Goal: Understand site structure

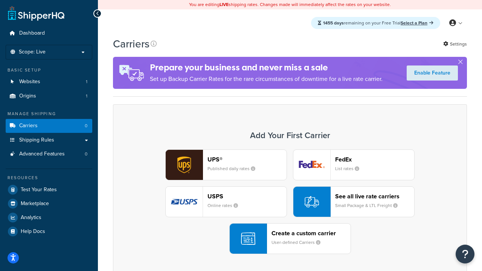
click at [290, 202] on div "UPS® Published daily rates FedEx List rates USPS Online rates See all live rate…" at bounding box center [290, 202] width 338 height 105
click at [375, 159] on header "FedEx" at bounding box center [374, 159] width 79 height 7
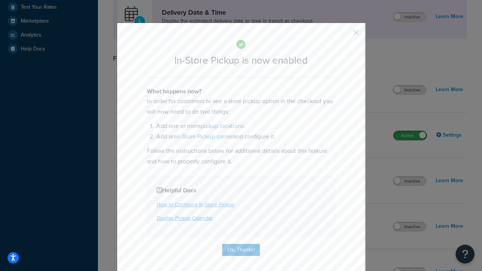
scroll to position [211, 0]
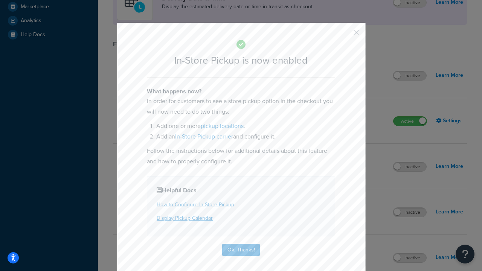
click at [345, 35] on button "button" at bounding box center [345, 35] width 2 height 2
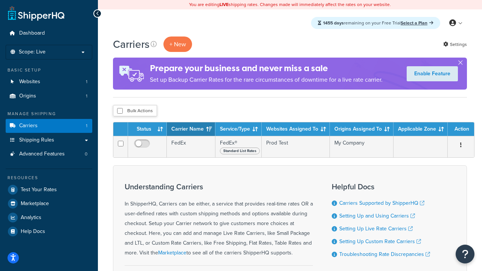
click at [120, 111] on input "checkbox" at bounding box center [120, 111] width 6 height 6
checkbox input "true"
click at [0, 0] on button "Delete" at bounding box center [0, 0] width 0 height 0
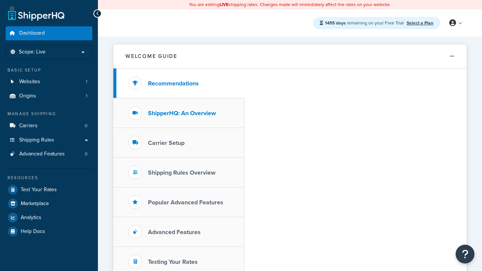
click at [182, 113] on h3 "ShipperHQ: An Overview" at bounding box center [182, 113] width 68 height 7
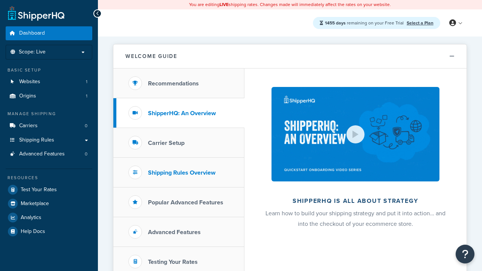
click at [166, 143] on h3 "Carrier Setup" at bounding box center [166, 143] width 37 height 7
click at [182, 173] on h3 "Shipping Rules Overview" at bounding box center [181, 173] width 67 height 7
click at [186, 202] on h3 "Popular Advanced Features" at bounding box center [185, 202] width 75 height 7
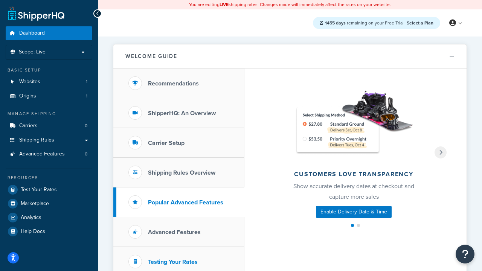
click at [173, 262] on h3 "Testing Your Rates" at bounding box center [173, 262] width 50 height 7
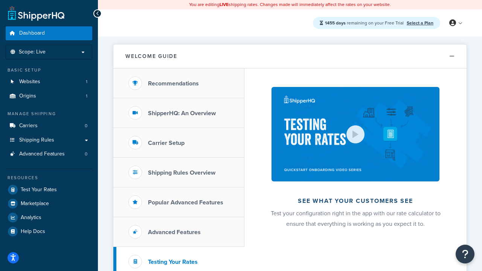
scroll to position [164, 0]
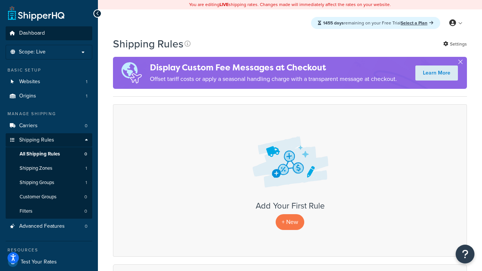
click at [32, 33] on span "Dashboard" at bounding box center [32, 33] width 26 height 6
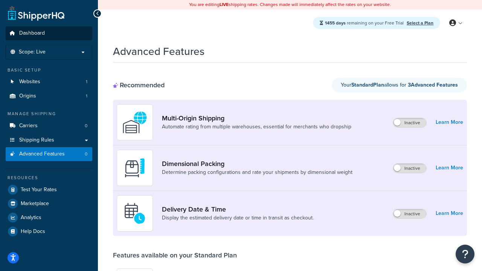
click at [32, 33] on span "Dashboard" at bounding box center [32, 33] width 26 height 6
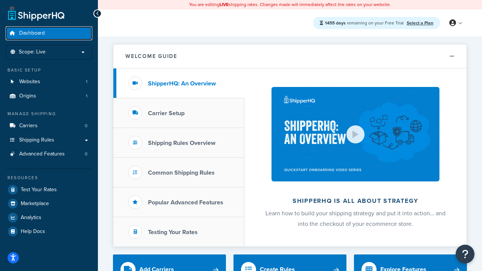
click at [32, 33] on span "Dashboard" at bounding box center [32, 33] width 26 height 6
